Goal: Task Accomplishment & Management: Use online tool/utility

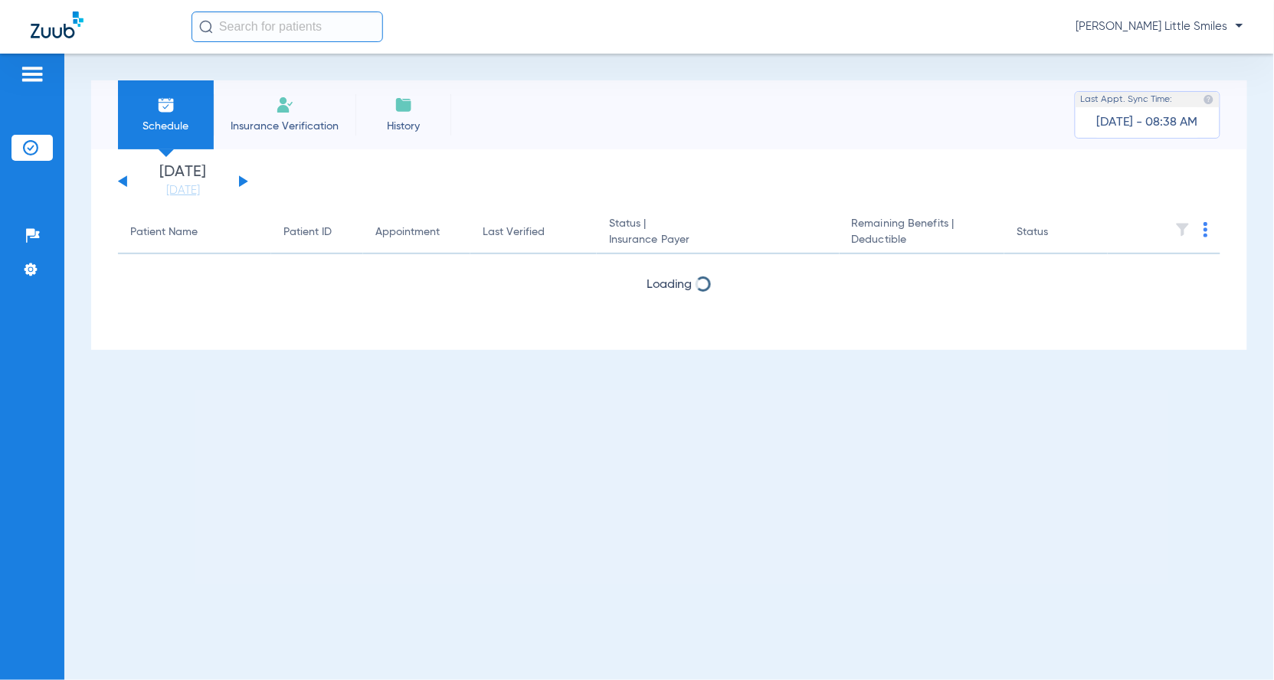
click at [299, 119] on span "Insurance Verification" at bounding box center [284, 126] width 119 height 15
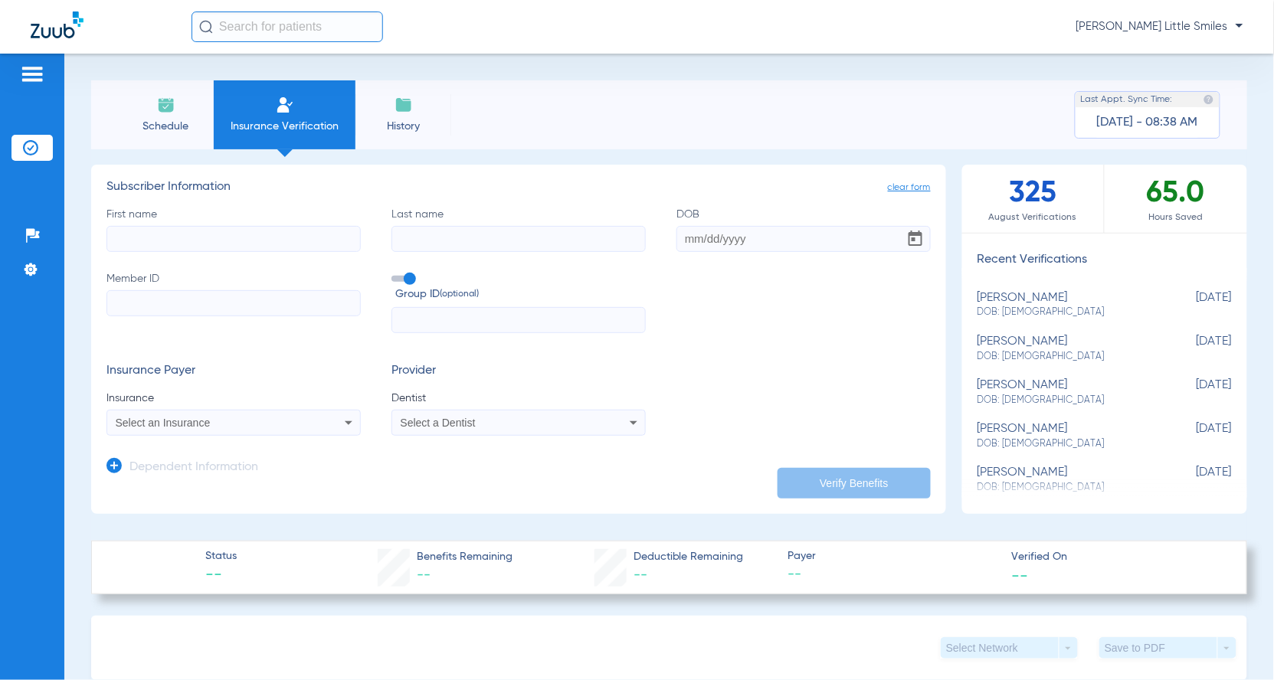
click at [247, 231] on input "First name" at bounding box center [233, 239] width 254 height 26
click at [169, 231] on input "First name Required" at bounding box center [233, 239] width 254 height 26
click at [214, 415] on div "Select an Insurance" at bounding box center [233, 423] width 253 height 18
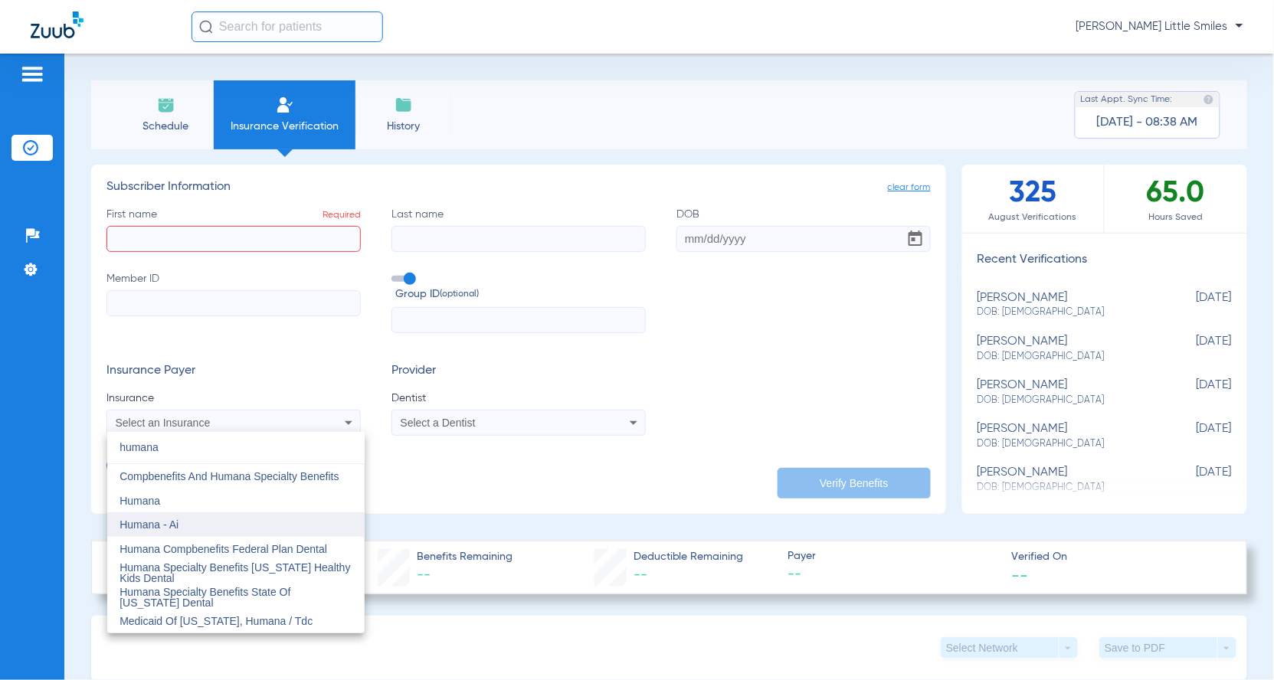
type input "humana"
click at [208, 517] on mat-option "Humana - Ai" at bounding box center [235, 524] width 257 height 25
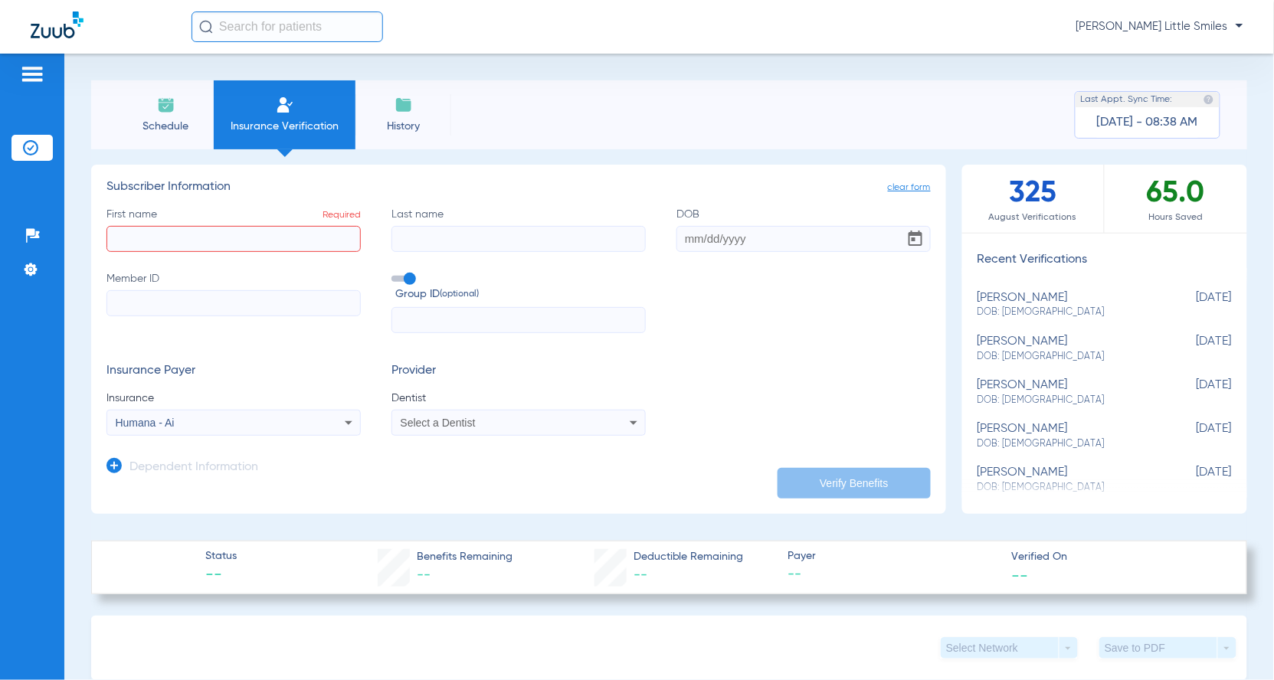
click at [219, 241] on input "First name Required" at bounding box center [233, 239] width 254 height 26
type input "[PERSON_NAME]"
type input "[DATE]"
type input "123382600"
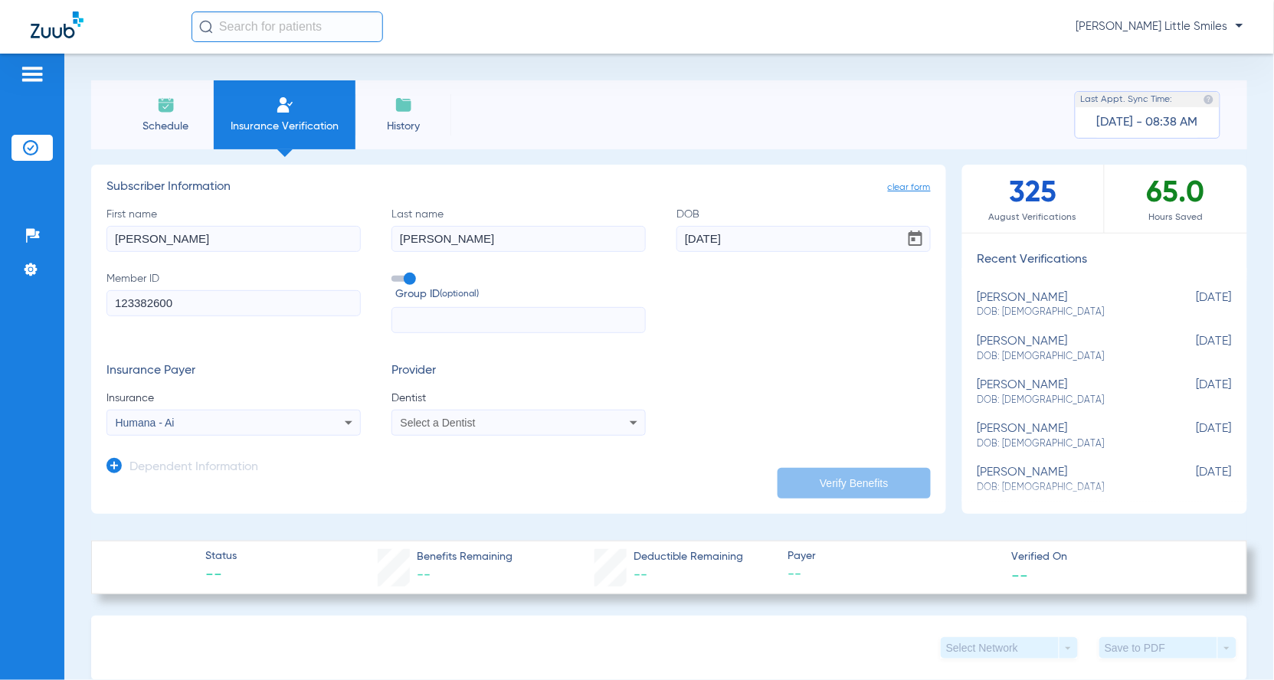
click at [565, 417] on div "Select a Dentist" at bounding box center [495, 422] width 189 height 11
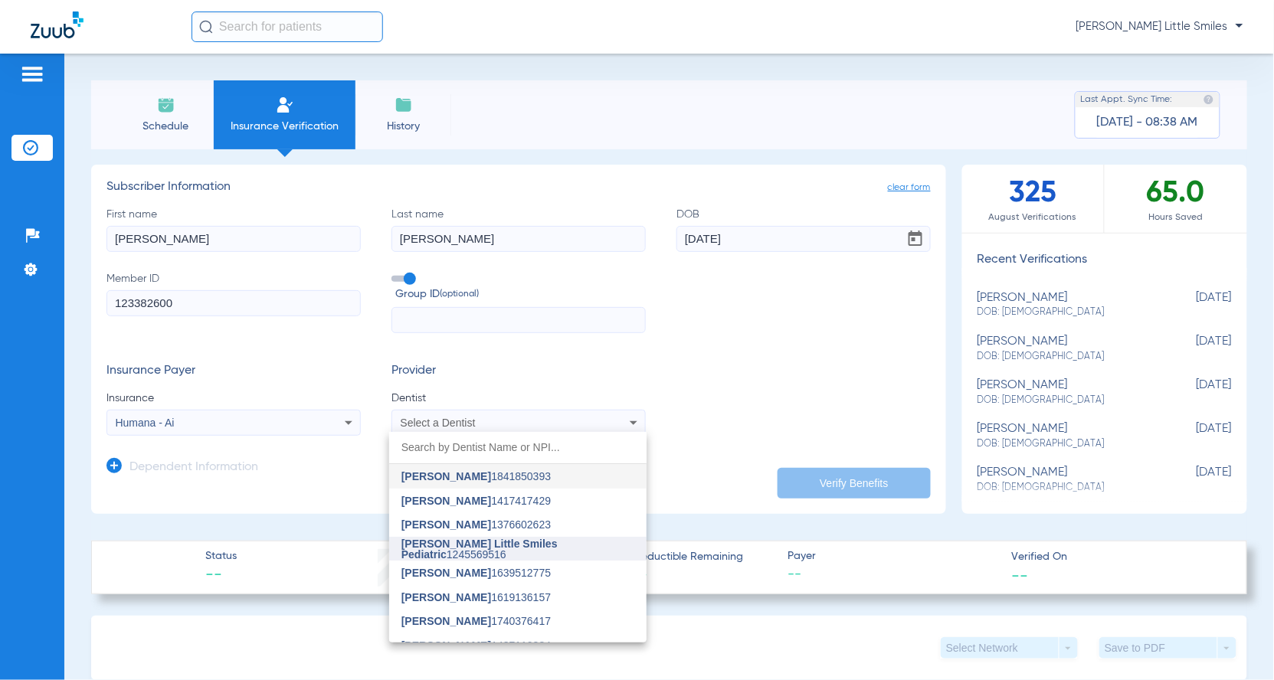
click at [521, 545] on span "[PERSON_NAME] Little Smiles Pediatric" at bounding box center [479, 549] width 156 height 23
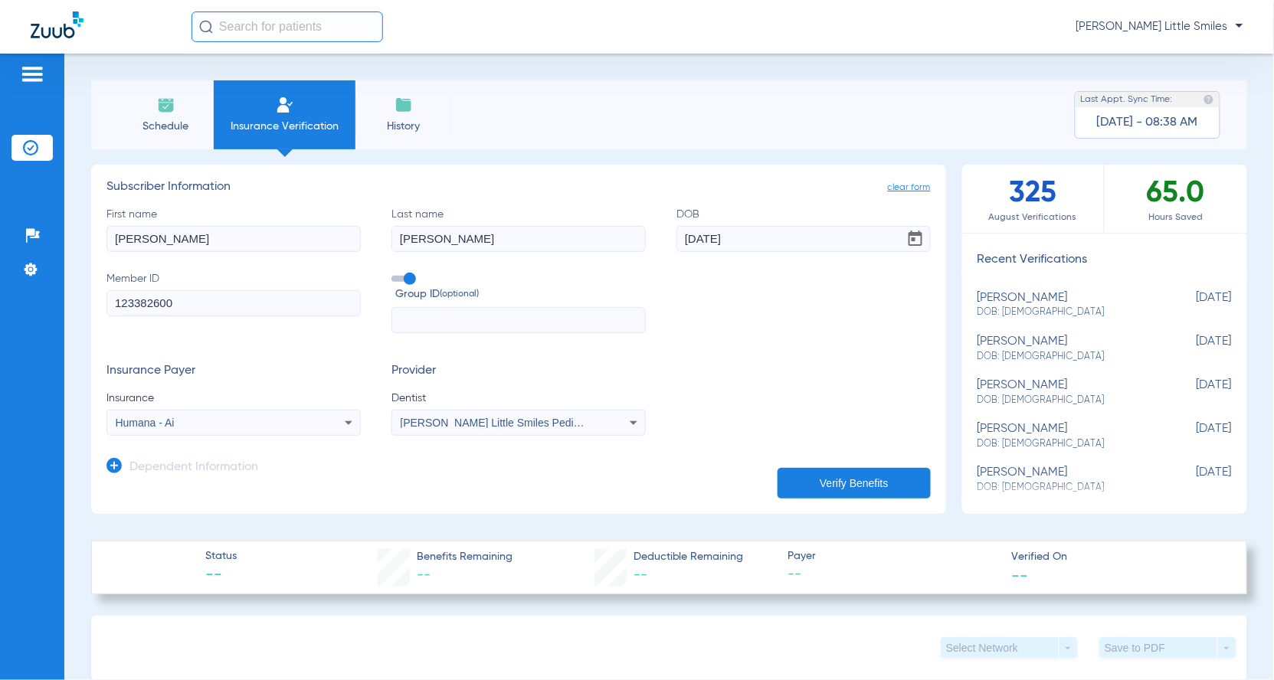
click at [108, 460] on icon at bounding box center [113, 465] width 15 height 15
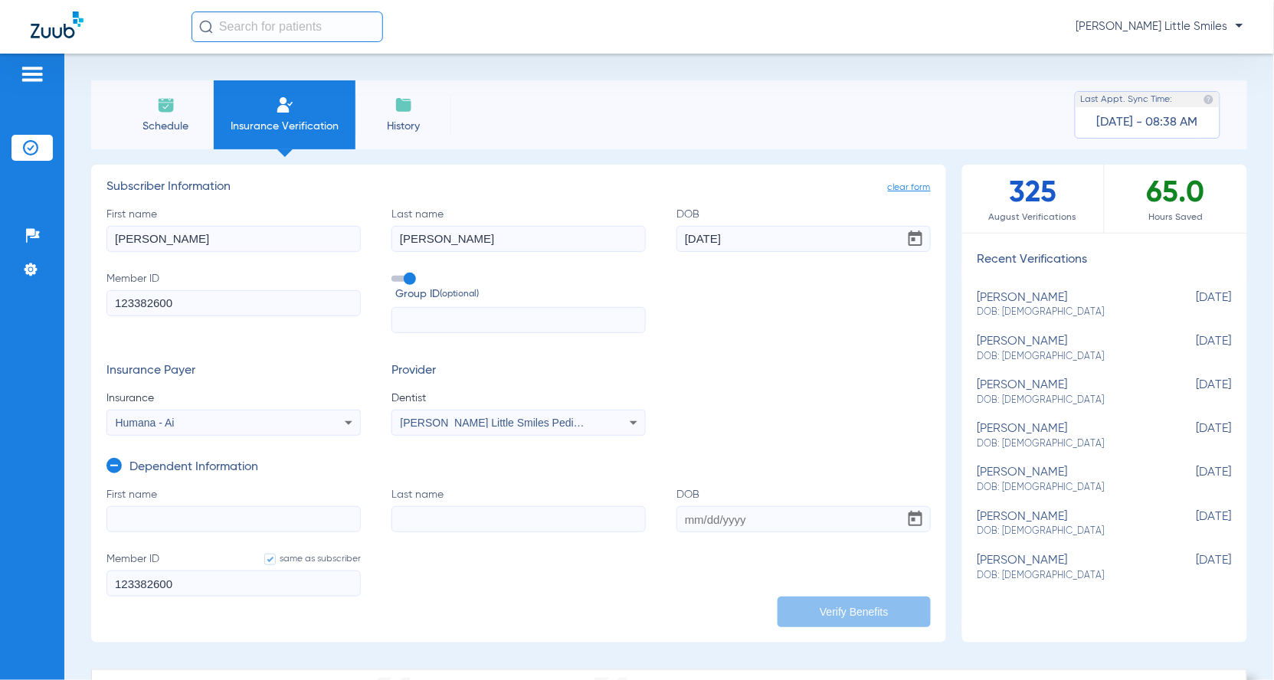
click at [172, 521] on input "First name" at bounding box center [233, 519] width 254 height 26
type input "lane"
type input "[PERSON_NAME]"
type input "[DATE]"
click at [860, 597] on button "Verify Benefits" at bounding box center [853, 612] width 153 height 31
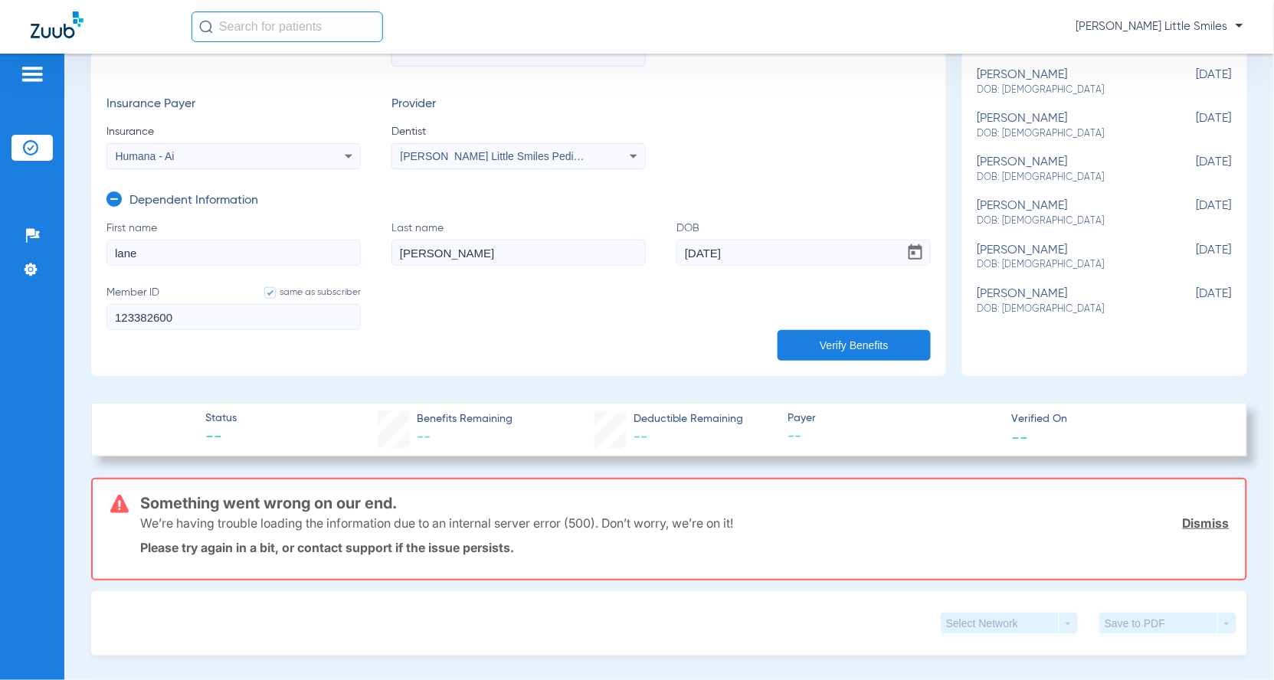
scroll to position [287, 0]
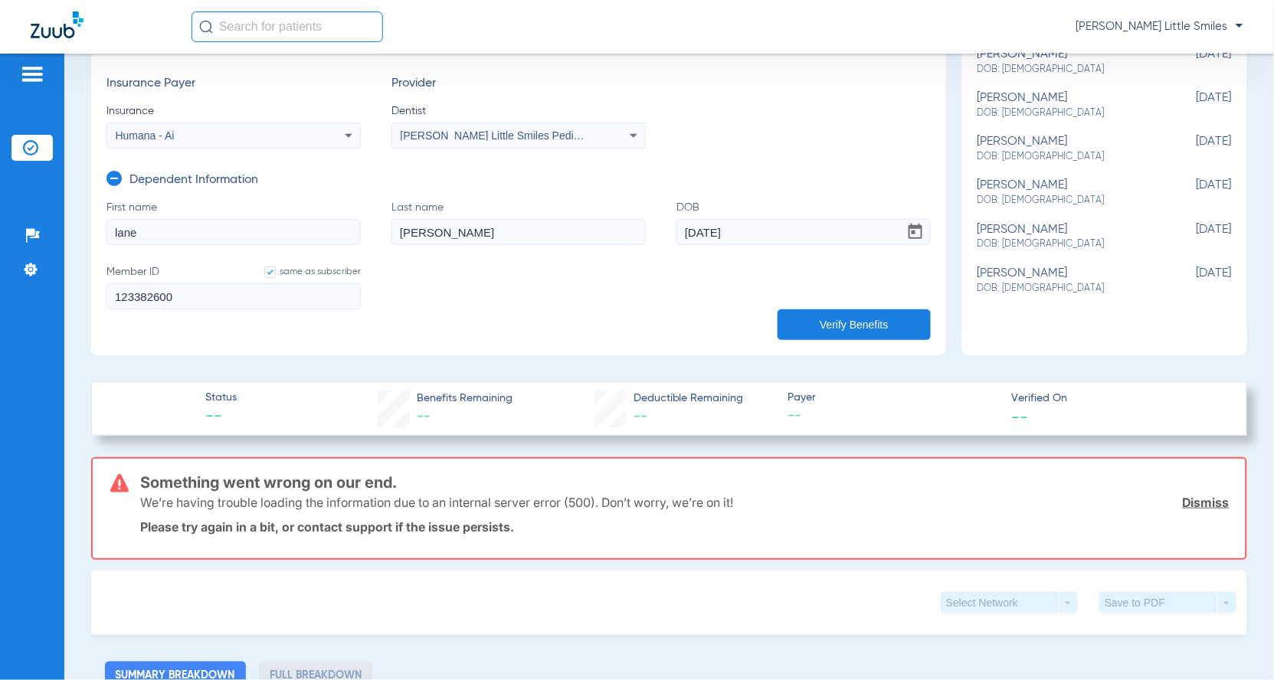
click at [859, 315] on button "Verify Benefits" at bounding box center [853, 324] width 153 height 31
click at [201, 129] on div "Humana - Ai" at bounding box center [233, 135] width 253 height 18
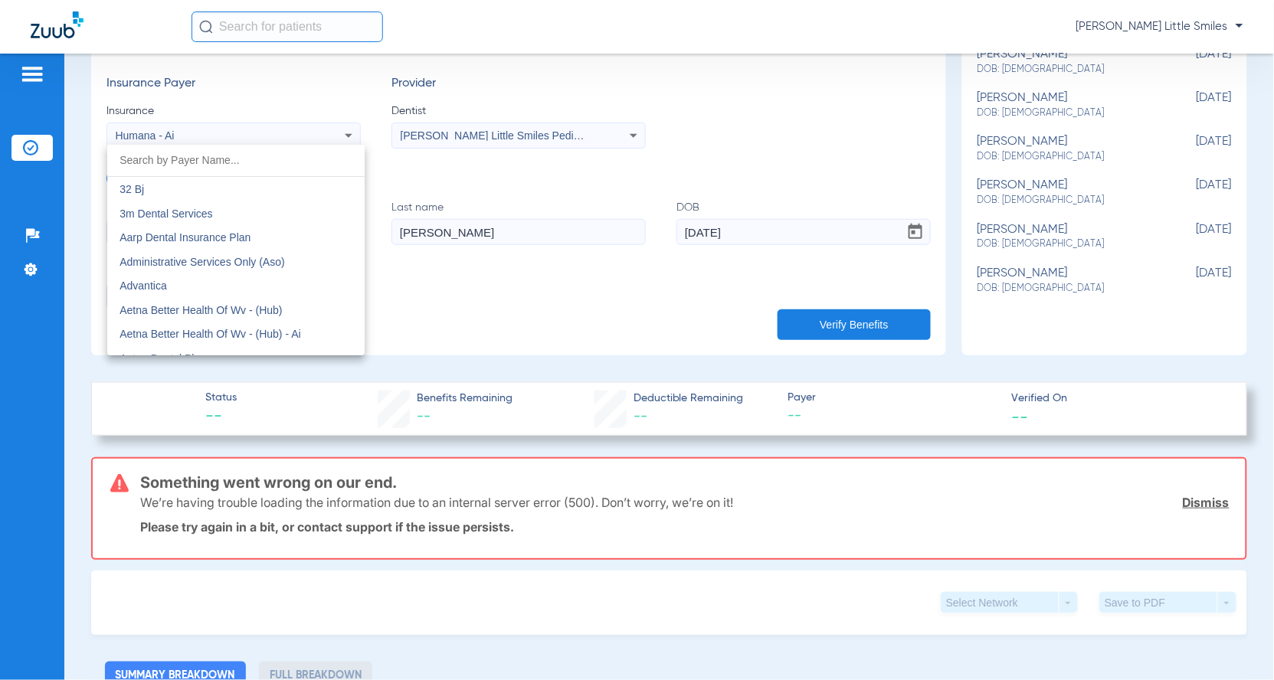
scroll to position [5536, 0]
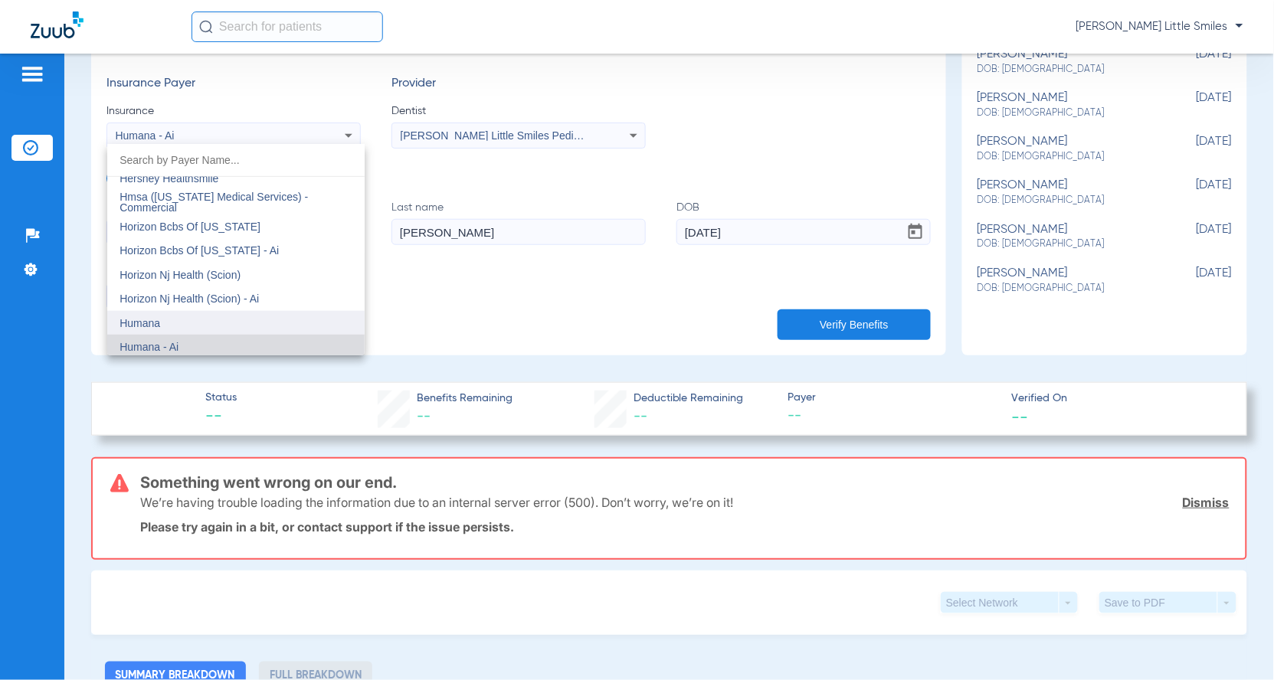
click at [178, 319] on mat-option "Humana" at bounding box center [235, 323] width 257 height 25
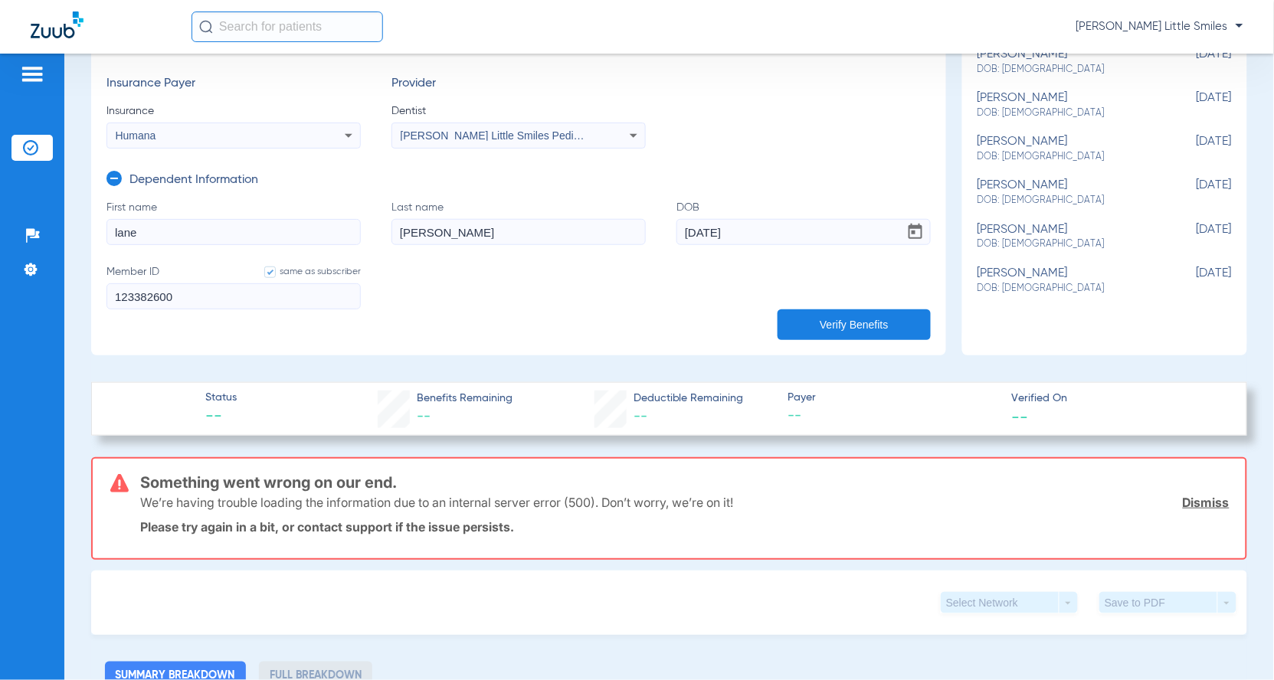
click at [827, 328] on button "Verify Benefits" at bounding box center [853, 324] width 153 height 31
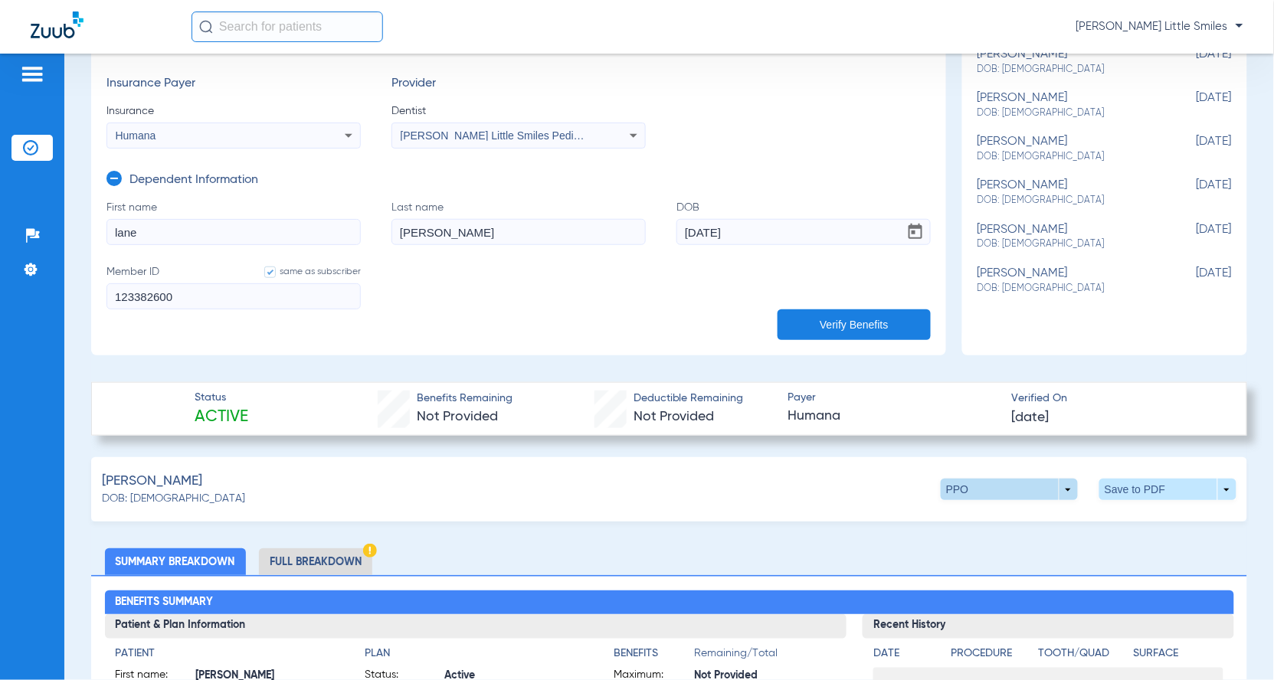
click at [993, 483] on span at bounding box center [1009, 489] width 37 height 37
drag, startPoint x: 971, startPoint y: 527, endPoint x: 1050, endPoint y: 512, distance: 80.4
click at [973, 527] on button "Out of Network" at bounding box center [976, 518] width 96 height 31
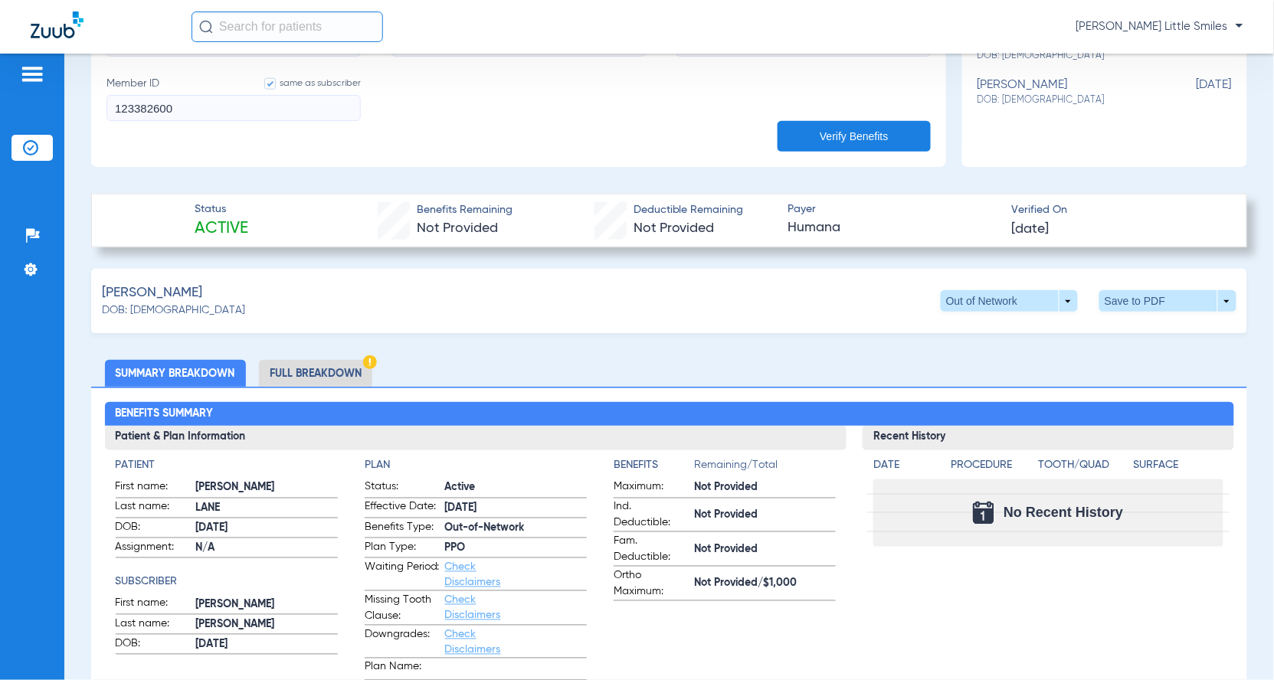
scroll to position [574, 0]
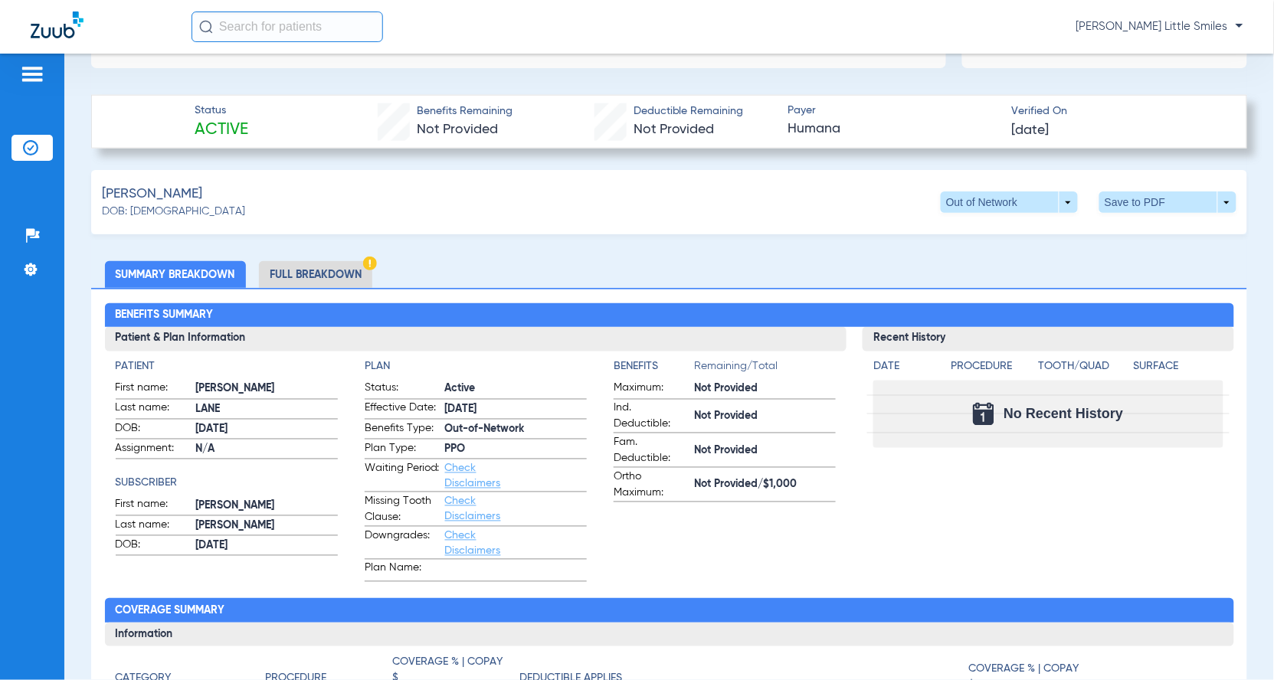
click at [329, 269] on li "Full Breakdown" at bounding box center [315, 274] width 113 height 27
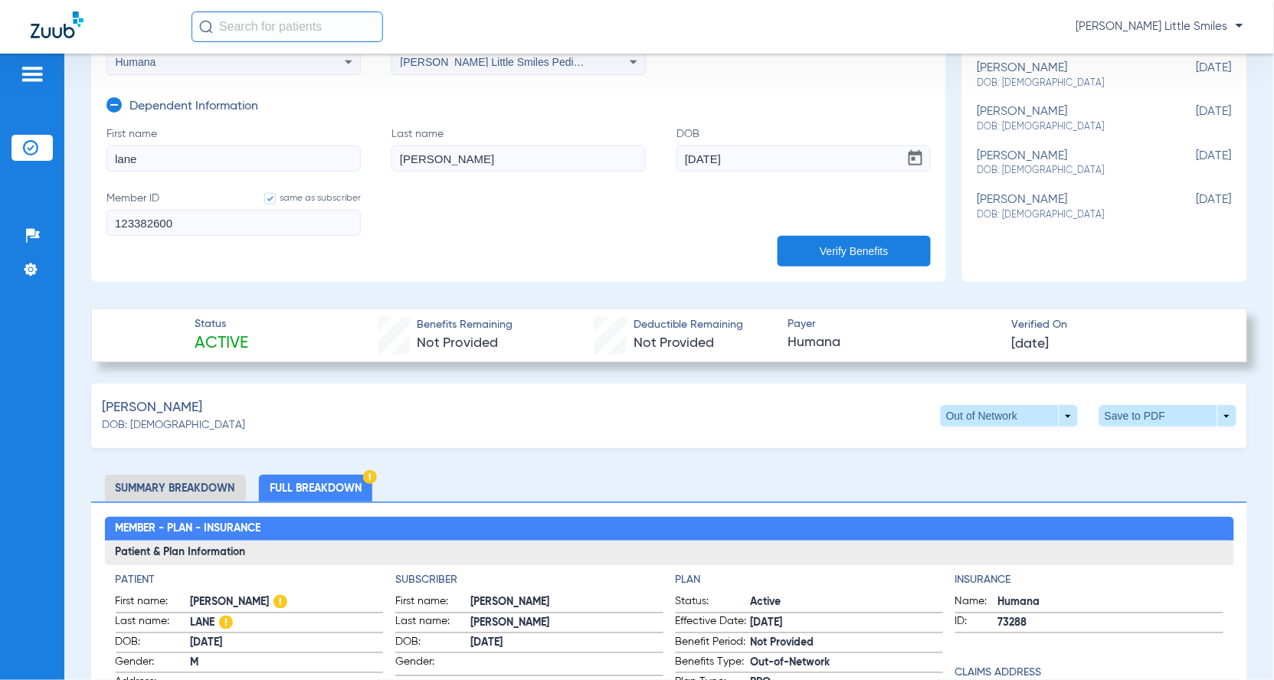
scroll to position [383, 0]
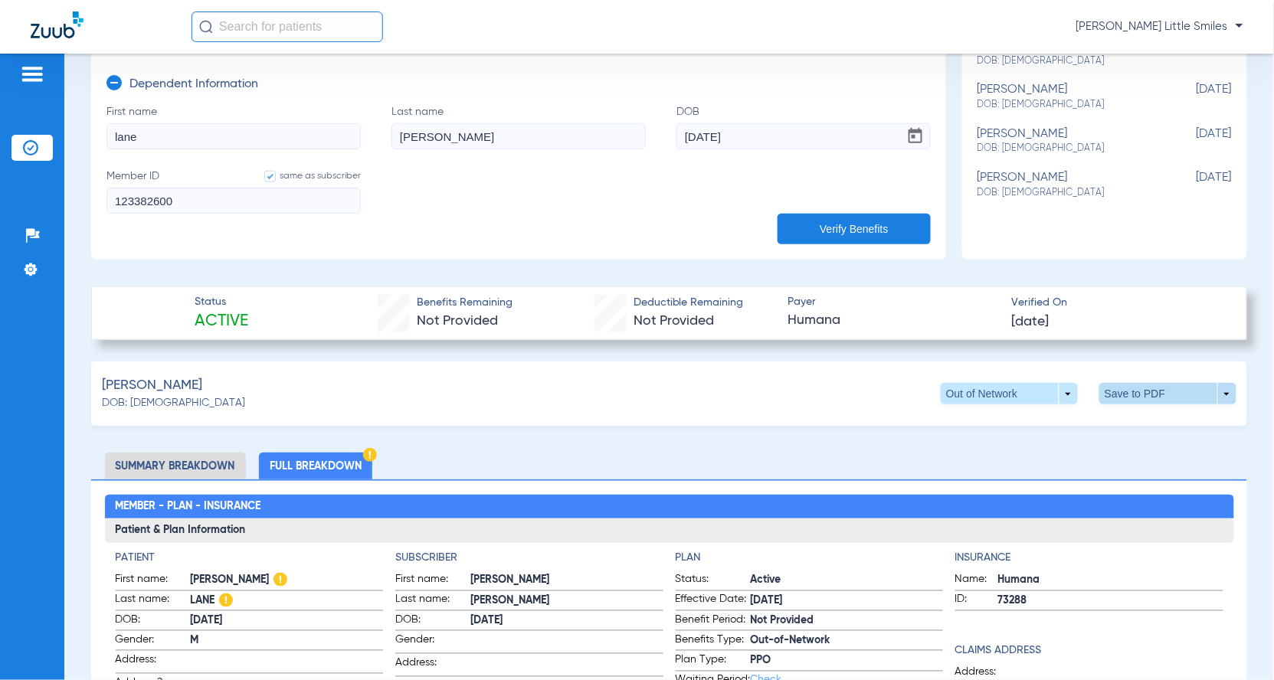
click at [1174, 397] on span at bounding box center [1167, 393] width 137 height 21
click at [1042, 417] on span "Save to PDF" at bounding box center [1039, 422] width 61 height 11
